Goal: Information Seeking & Learning: Learn about a topic

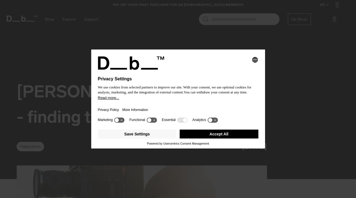
click at [217, 136] on button "Accept All" at bounding box center [218, 133] width 79 height 9
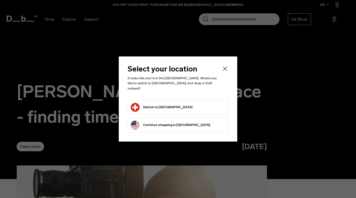
click at [227, 67] on div "Select your location It looks like you're in the Switzerland. Would you like to…" at bounding box center [178, 98] width 118 height 85
click at [225, 71] on icon "Close" at bounding box center [224, 68] width 7 height 7
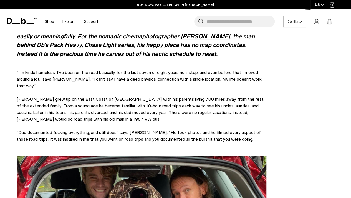
scroll to position [306, 0]
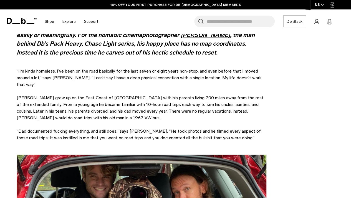
click at [96, 103] on span "Moody grew up on the East Coast of the United States with his parents living 70…" at bounding box center [140, 107] width 247 height 25
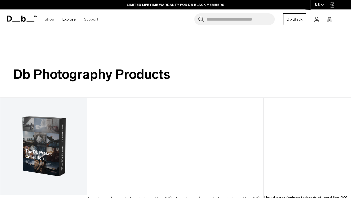
scroll to position [1382, 0]
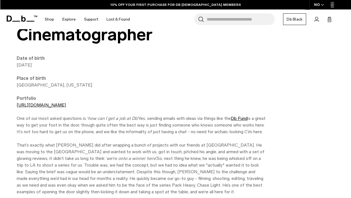
scroll to position [249, 0]
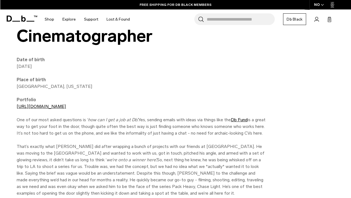
click at [51, 103] on p "Place of birth [GEOGRAPHIC_DATA], [US_STATE] Portfolio [URL][DOMAIN_NAME]" at bounding box center [142, 92] width 250 height 33
click at [51, 106] on link "[URL][DOMAIN_NAME]" at bounding box center [41, 106] width 49 height 5
